Goal: Task Accomplishment & Management: Use online tool/utility

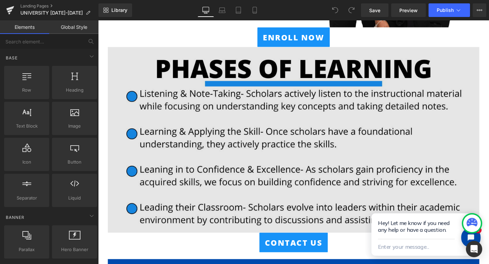
scroll to position [418, 0]
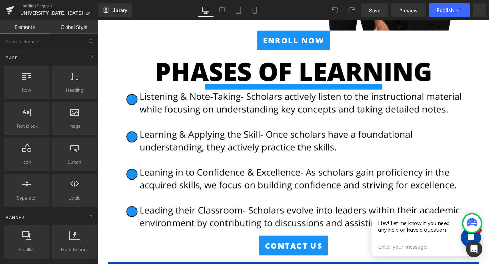
click at [287, 45] on span "ENROLL NOW" at bounding box center [303, 41] width 65 height 15
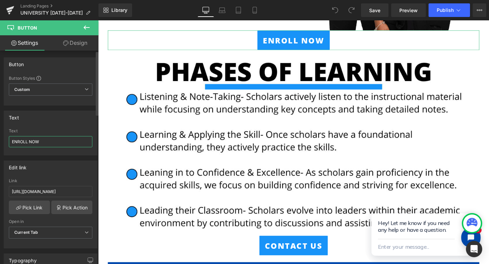
click at [37, 137] on input "ENROLL NOW" at bounding box center [51, 141] width 84 height 11
type input "STAY CONNECTED"
click at [36, 191] on input "[URL][DOMAIN_NAME]" at bounding box center [51, 191] width 84 height 11
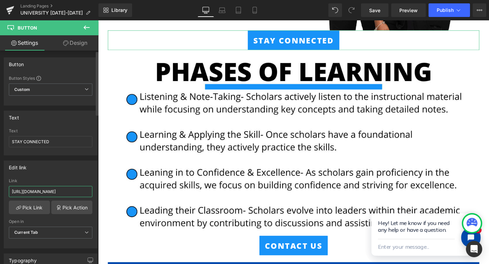
click at [36, 191] on input "[URL][DOMAIN_NAME]" at bounding box center [51, 191] width 84 height 11
type input "v"
paste input "[URL][DOMAIN_NAME]"
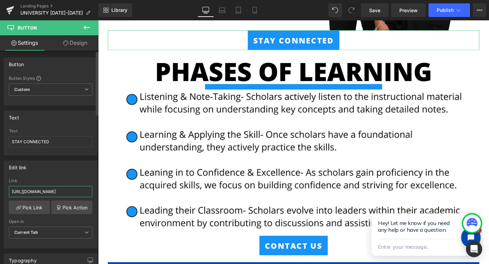
type input "[URL][DOMAIN_NAME]"
click at [36, 175] on div "Edit link [URL][DOMAIN_NAME] Link [URL][DOMAIN_NAME] Pick Link Pick Action Curr…" at bounding box center [51, 205] width 94 height 88
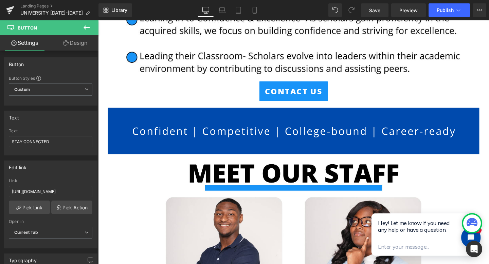
scroll to position [579, 0]
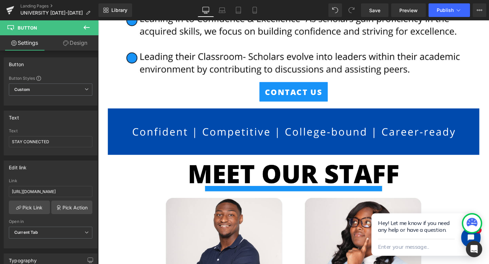
click at [280, 96] on span "CONTACT US" at bounding box center [303, 95] width 60 height 15
click at [53, 188] on input "[URL][DOMAIN_NAME]" at bounding box center [51, 191] width 84 height 11
type input "[URL][DOMAIN_NAME]"
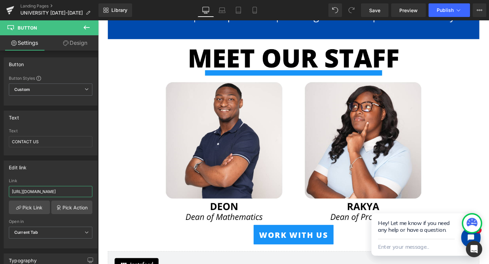
scroll to position [885, 0]
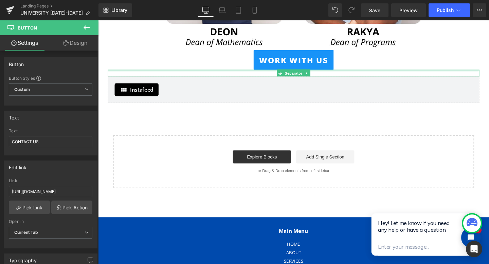
click at [268, 70] on link "WORK WITH Us" at bounding box center [304, 62] width 84 height 21
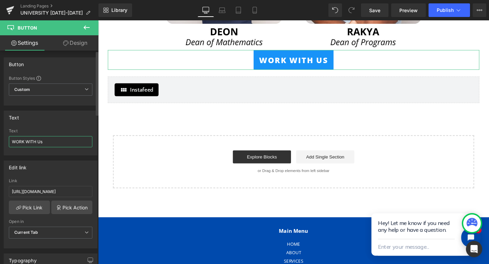
click at [49, 138] on input "WORK WITH Us" at bounding box center [51, 141] width 84 height 11
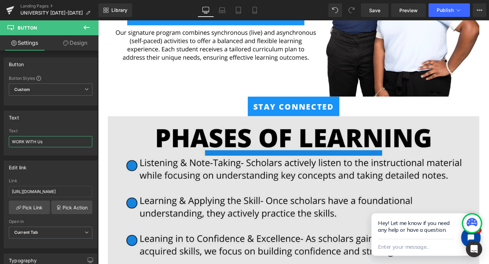
scroll to position [345, 0]
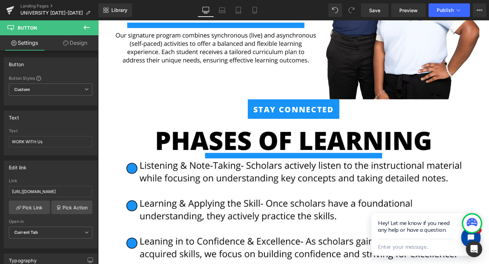
click at [254, 118] on div "STAY CONNECTED" at bounding box center [303, 113] width 391 height 21
click at [268, 118] on span "STAY CONNECTED" at bounding box center [303, 113] width 85 height 15
click at [42, 138] on input "STAY CONNECTED" at bounding box center [51, 141] width 84 height 11
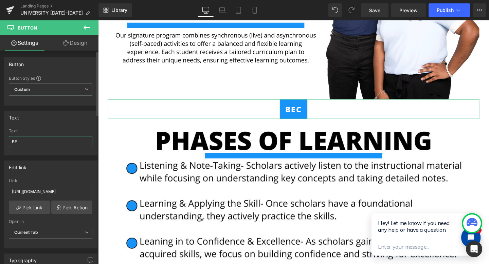
type input "B"
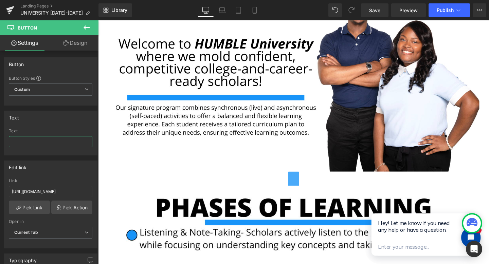
scroll to position [276, 0]
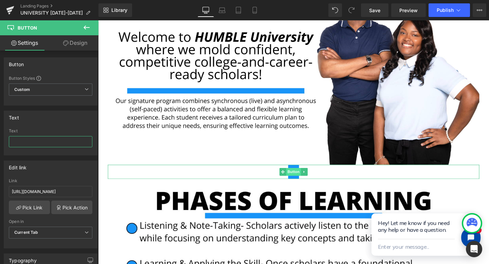
click at [297, 178] on span "Button" at bounding box center [304, 180] width 16 height 8
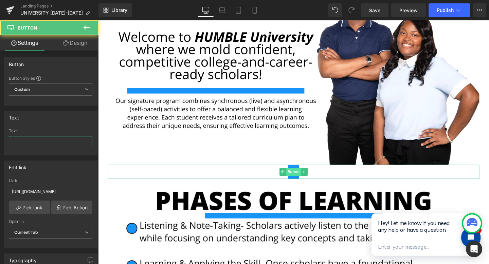
click at [311, 179] on span "Button" at bounding box center [304, 180] width 16 height 8
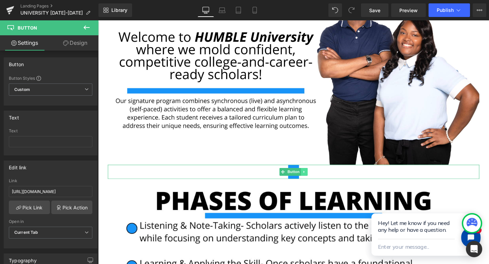
click at [313, 179] on icon at bounding box center [315, 180] width 4 height 4
click at [317, 181] on icon at bounding box center [319, 180] width 4 height 4
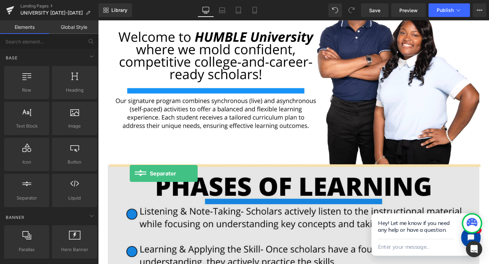
drag, startPoint x: 134, startPoint y: 208, endPoint x: 131, endPoint y: 181, distance: 26.2
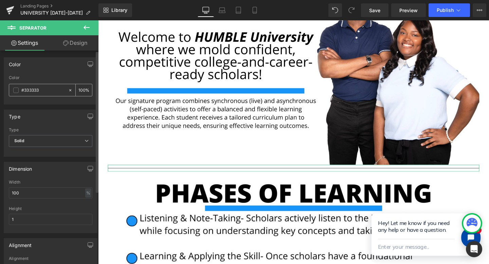
click at [37, 93] on input "#333333" at bounding box center [42, 90] width 43 height 7
type input "ff"
type input "0"
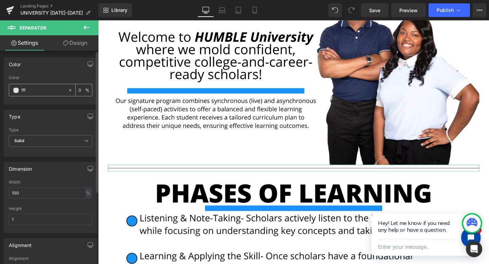
type input "ffff"
type input "100"
type input "ffffff"
type input "100"
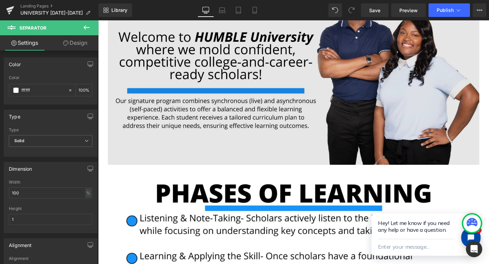
click at [164, 110] on img at bounding box center [303, 74] width 391 height 195
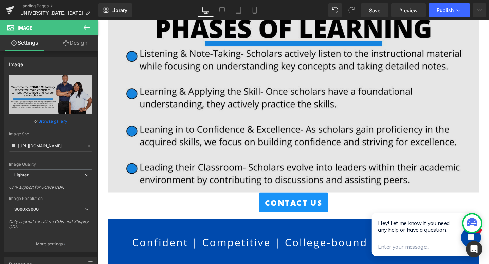
scroll to position [504, 0]
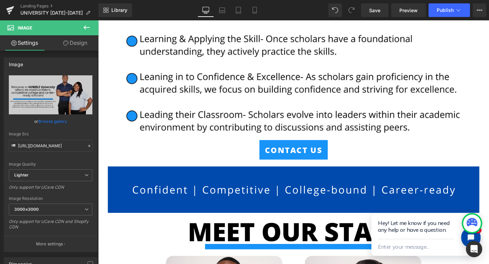
click at [255, 150] on div "CONTACT US" at bounding box center [303, 156] width 391 height 21
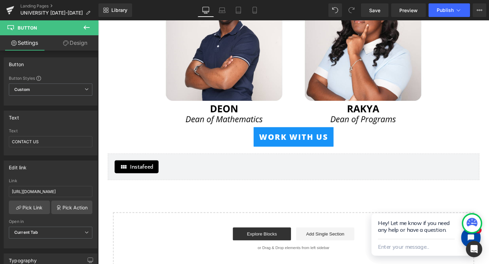
scroll to position [779, 0]
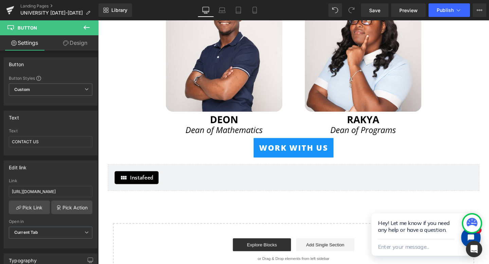
click at [269, 157] on span "WORK WITH Us" at bounding box center [303, 154] width 73 height 15
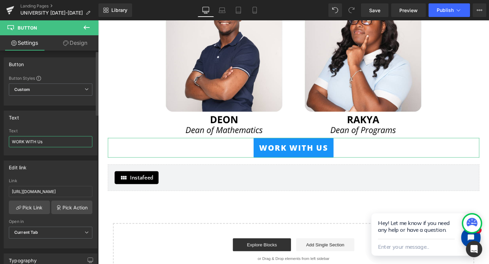
click at [69, 146] on input "WORK WITH Us" at bounding box center [51, 141] width 84 height 11
type input "STAY CONNECTED"
click at [71, 191] on input "[URL][DOMAIN_NAME]" at bounding box center [51, 191] width 84 height 11
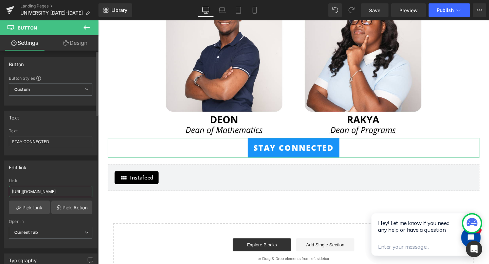
click at [71, 191] on input "[URL][DOMAIN_NAME]" at bounding box center [51, 191] width 84 height 11
paste input "[DOMAIN_NAME][URL]"
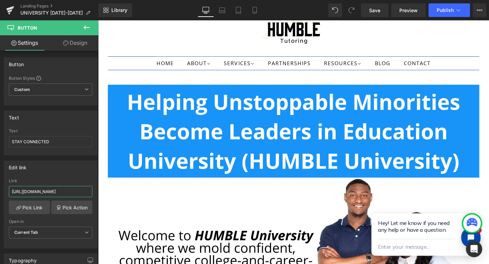
scroll to position [0, 0]
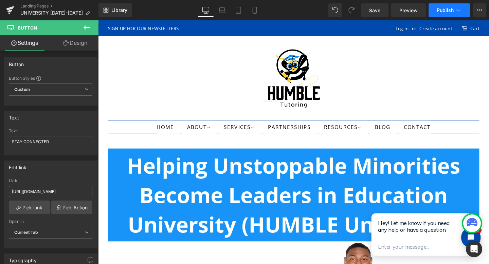
type input "[URL][DOMAIN_NAME]"
click at [431, 14] on button "Publish" at bounding box center [449, 10] width 41 height 14
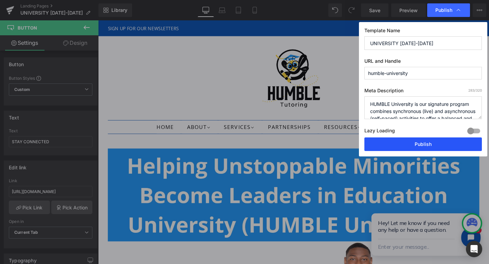
click at [403, 145] on button "Publish" at bounding box center [424, 145] width 118 height 14
